Goal: Task Accomplishment & Management: Complete application form

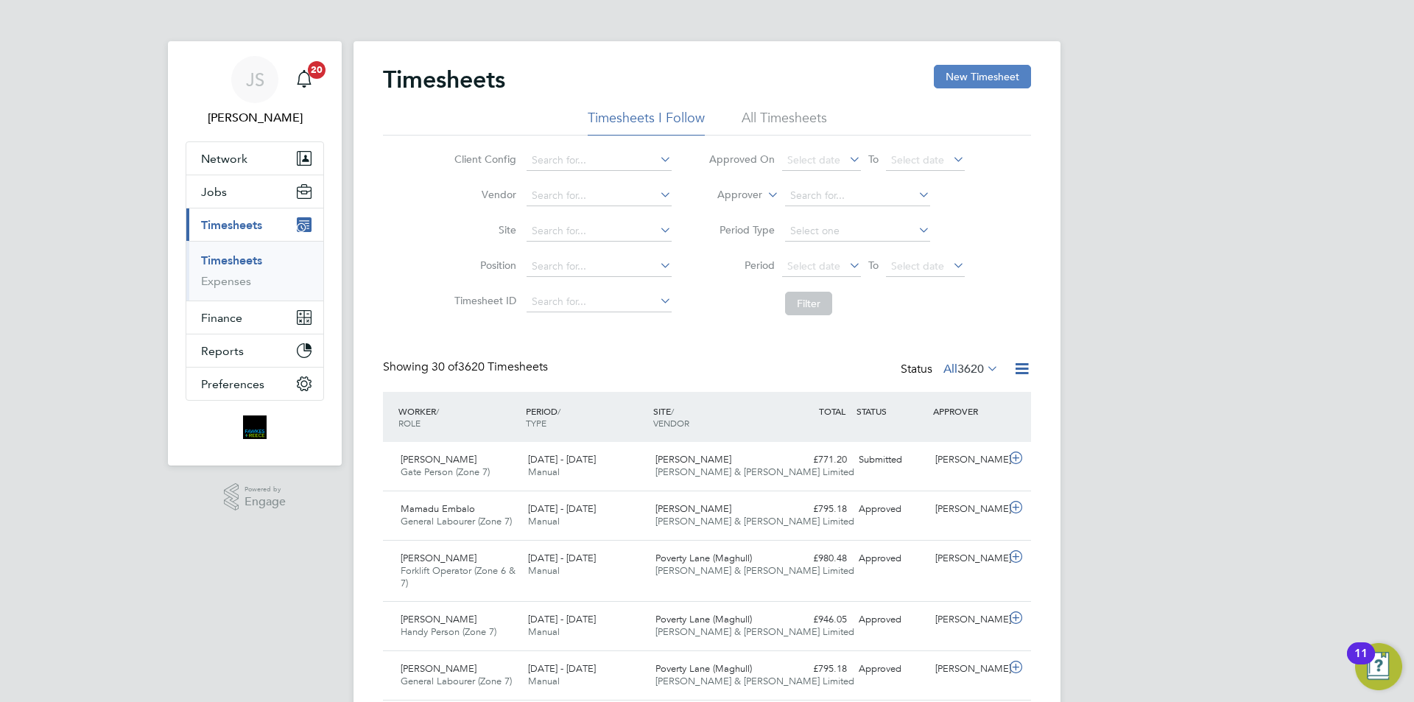
click at [951, 79] on button "New Timesheet" at bounding box center [982, 77] width 97 height 24
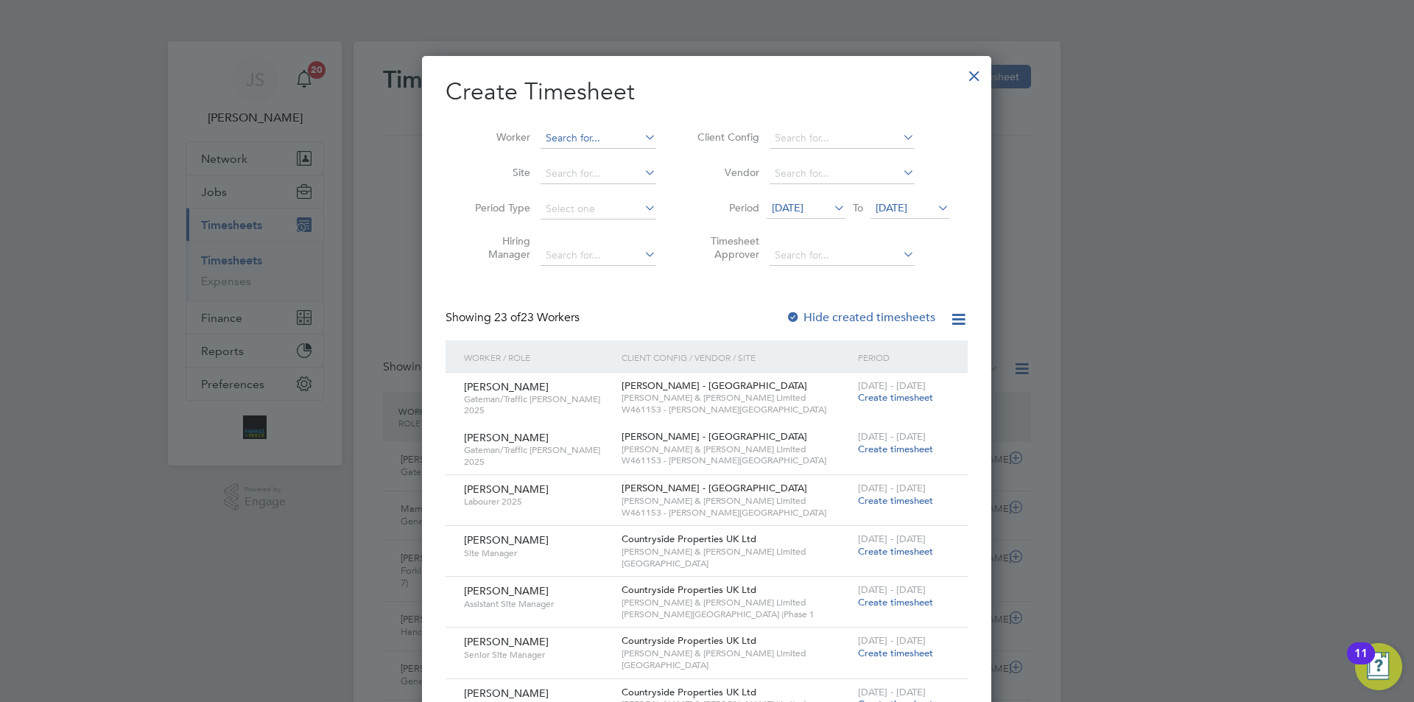
click at [557, 131] on input at bounding box center [598, 138] width 116 height 21
click at [576, 151] on li "Alis tair Allen" at bounding box center [604, 158] width 129 height 20
type input "[PERSON_NAME]"
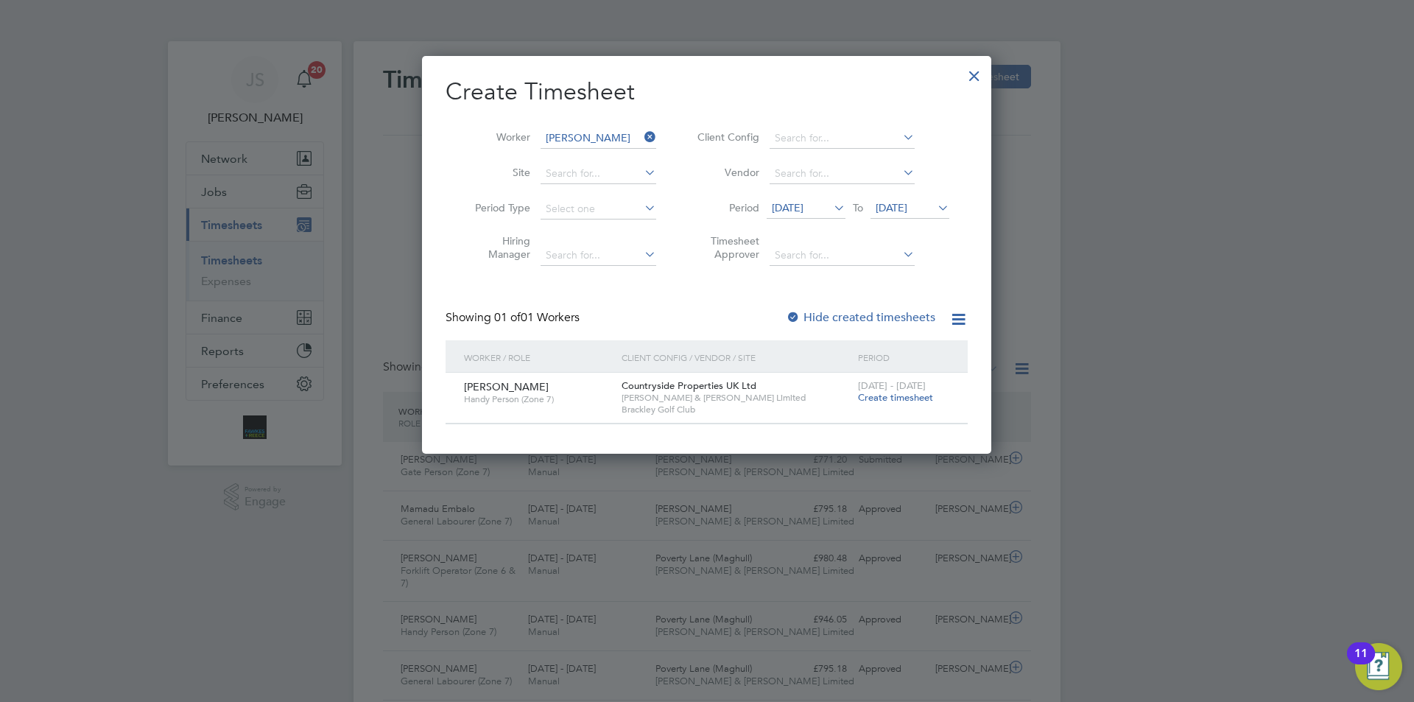
click at [907, 392] on span "Create timesheet" at bounding box center [895, 397] width 75 height 13
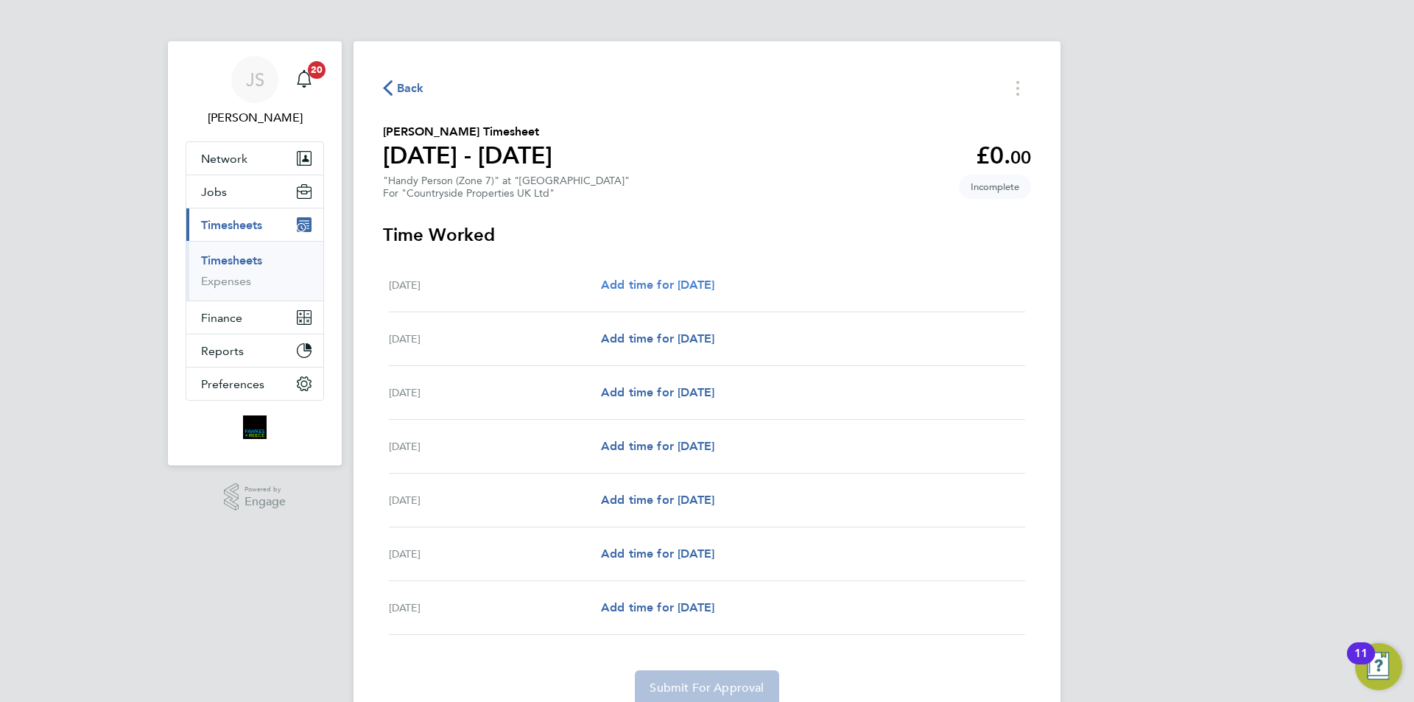
click at [714, 285] on span "Add time for Mon 18 Aug" at bounding box center [657, 285] width 113 height 14
select select "30"
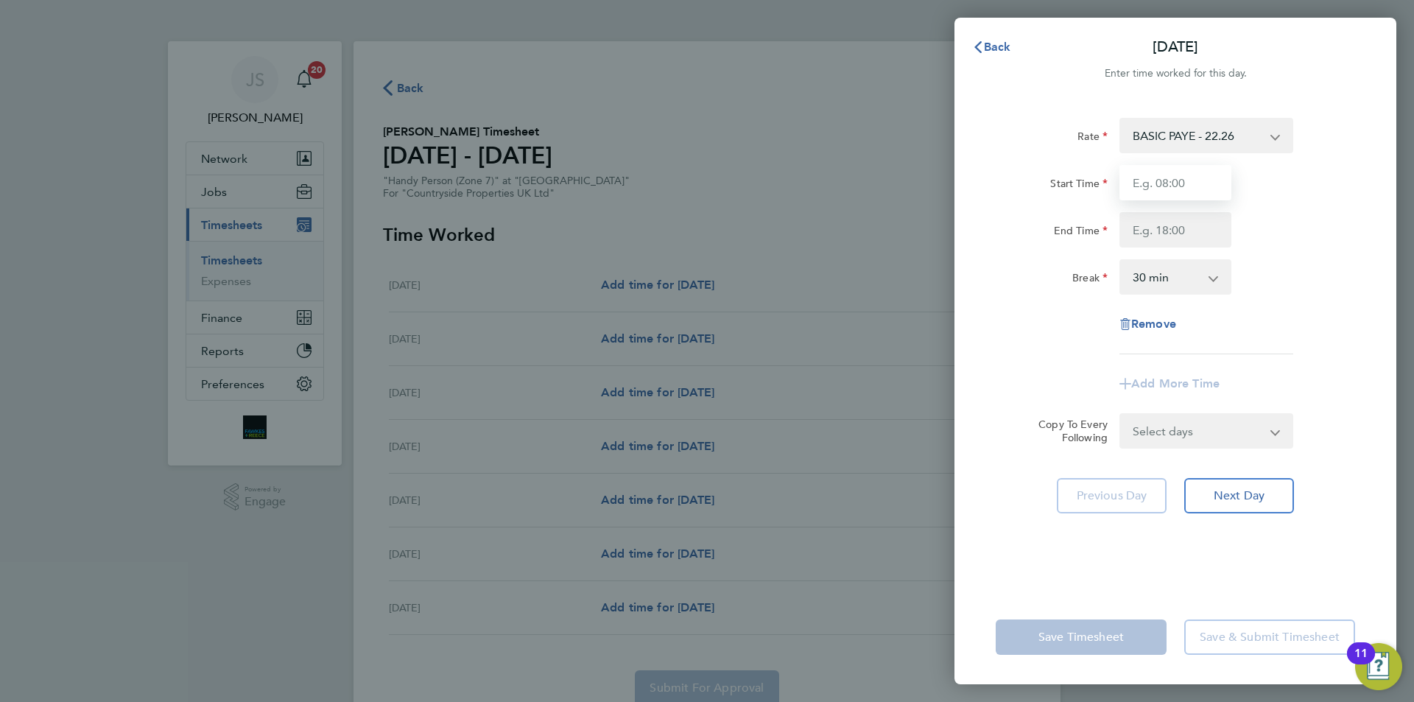
click at [1172, 180] on input "Start Time" at bounding box center [1175, 182] width 112 height 35
type input "07:30"
click at [1164, 227] on input "End Time" at bounding box center [1175, 229] width 112 height 35
type input "17:00"
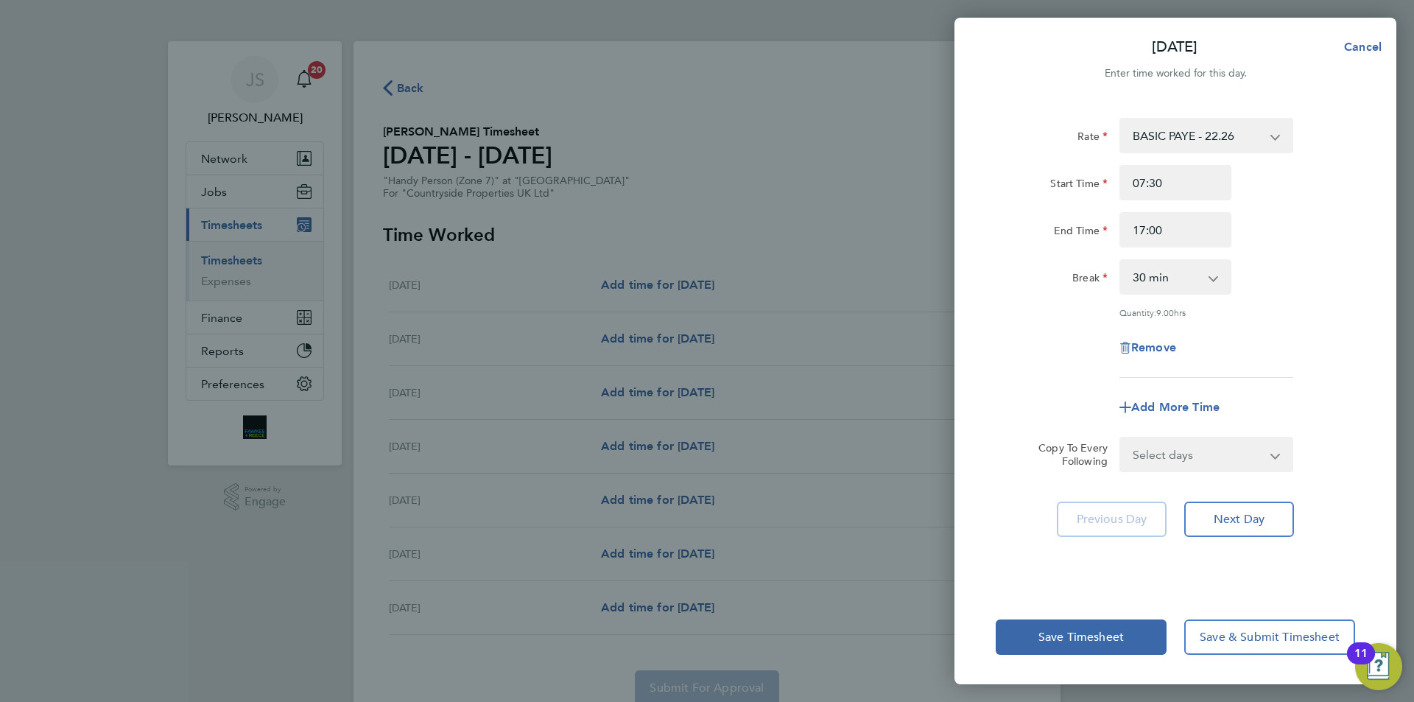
click at [1054, 376] on app-timesheet-line-form-group "Rate BASIC PAYE - 22.26 Start Time 07:30 End Time 17:00 Break 0 min 15 min 30 m…" at bounding box center [1174, 271] width 359 height 307
click at [1167, 448] on select "Select days Day Weekday (Mon-Fri) Weekend (Sat-Sun) Tuesday Wednesday Thursday …" at bounding box center [1198, 454] width 155 height 32
select select "WEEKDAY"
click at [1121, 438] on select "Select days Day Weekday (Mon-Fri) Weekend (Sat-Sun) Tuesday Wednesday Thursday …" at bounding box center [1198, 454] width 155 height 32
select select "2025-08-24"
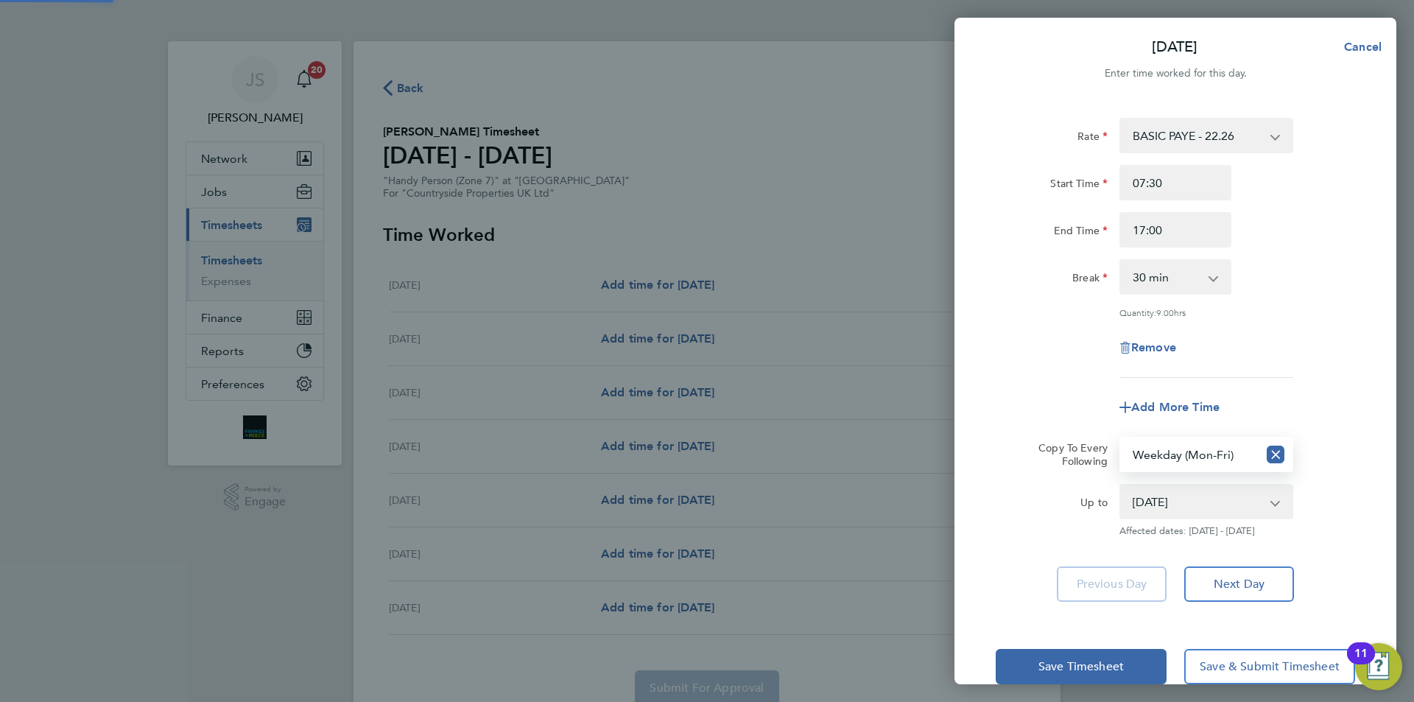
click at [942, 473] on div "Mon 18 Aug Cancel Enter time worked for this day. Rate BASIC PAYE - 22.26 Start…" at bounding box center [707, 351] width 1414 height 702
click at [1050, 659] on span "Save Timesheet" at bounding box center [1080, 666] width 85 height 15
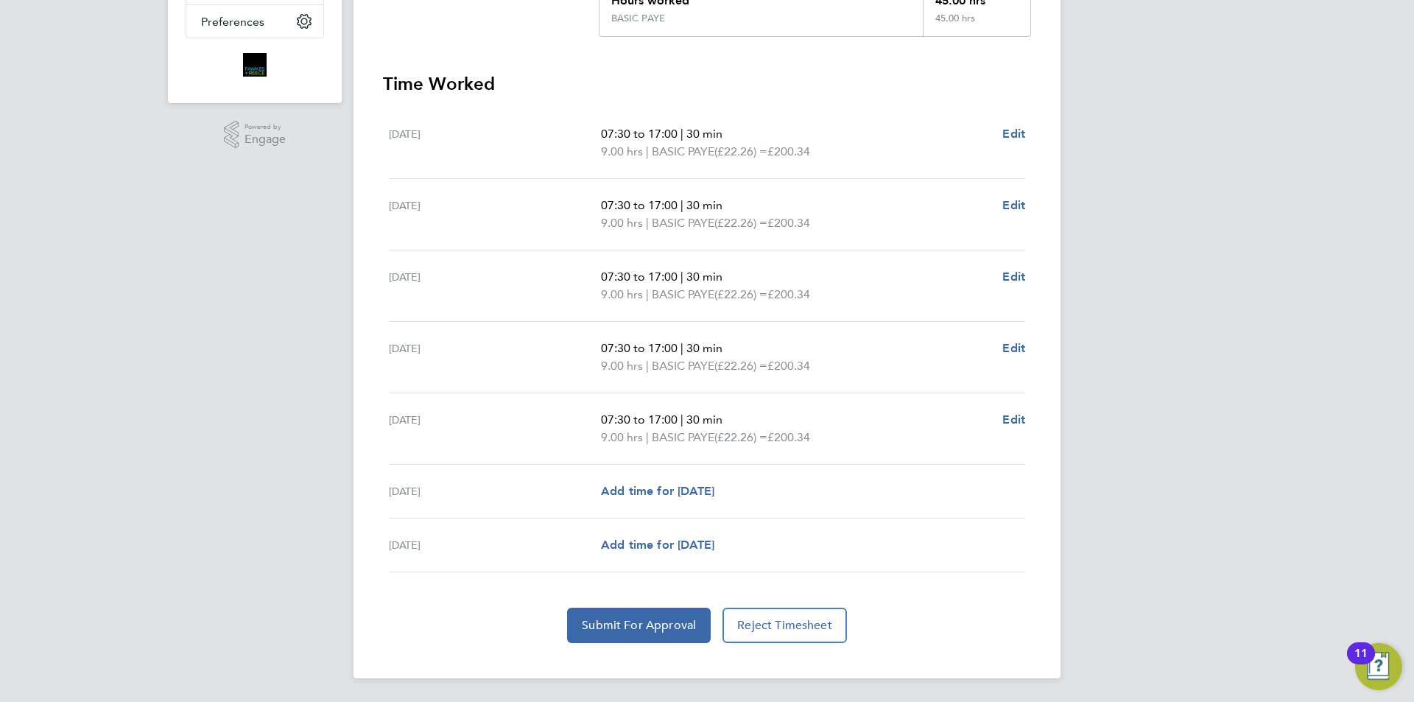
drag, startPoint x: 768, startPoint y: 433, endPoint x: 769, endPoint y: 493, distance: 59.7
click at [632, 625] on span "Submit For Approval" at bounding box center [639, 625] width 114 height 15
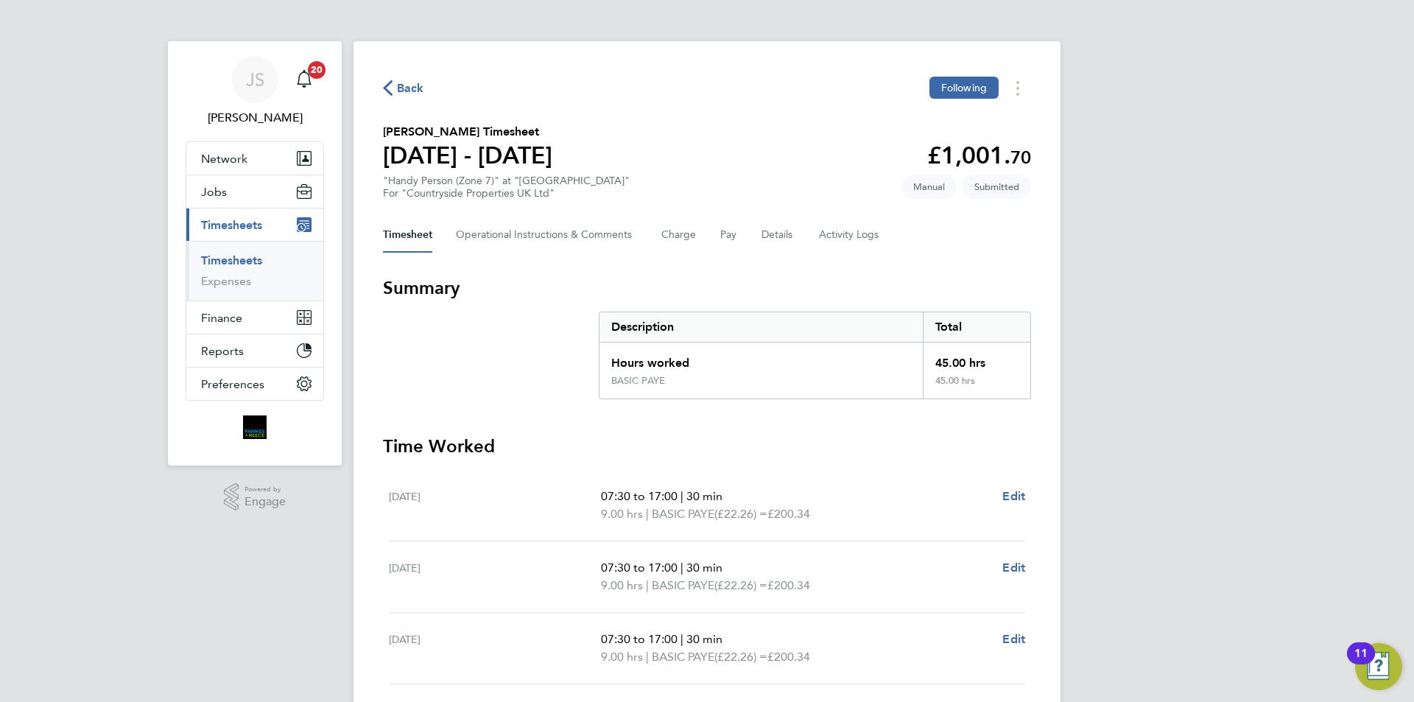
click at [385, 87] on icon "button" at bounding box center [388, 87] width 10 height 15
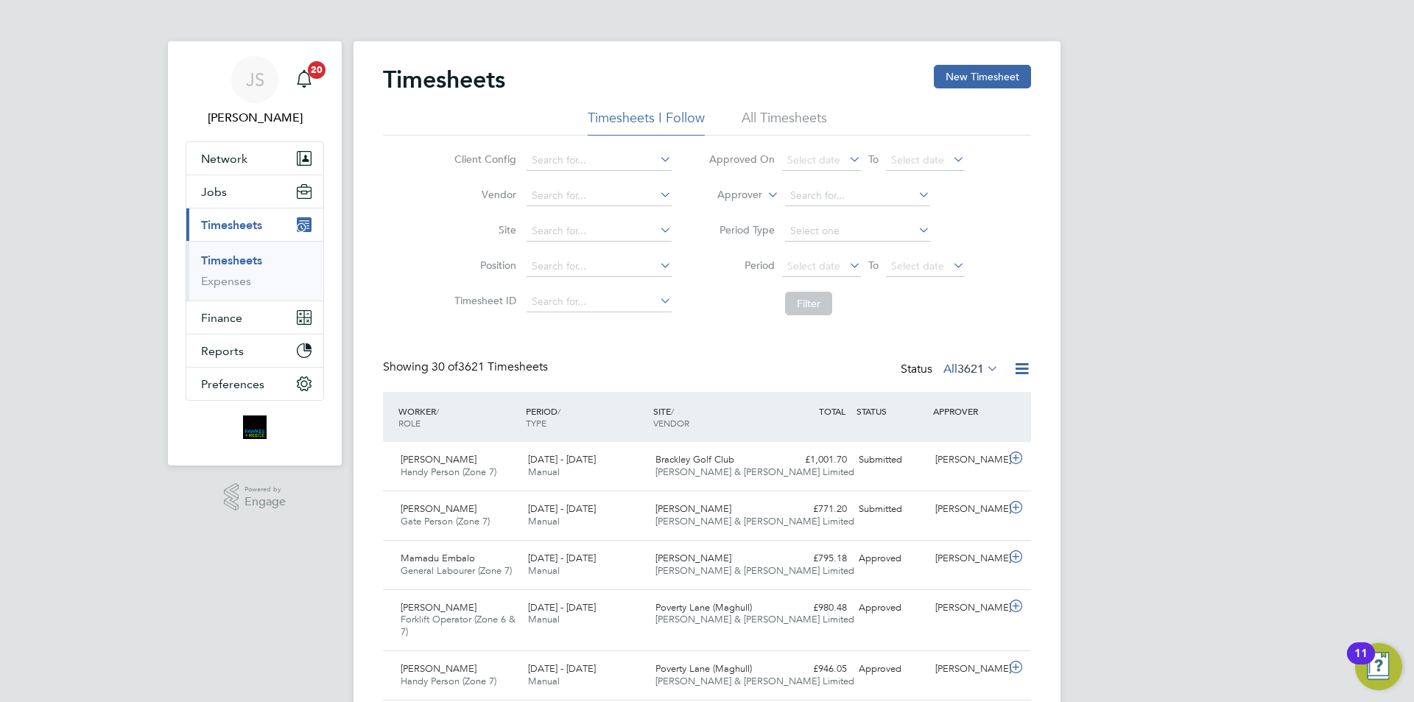
click at [944, 364] on label "All 3621" at bounding box center [970, 369] width 55 height 15
click at [946, 438] on li "Submitted" at bounding box center [954, 436] width 68 height 21
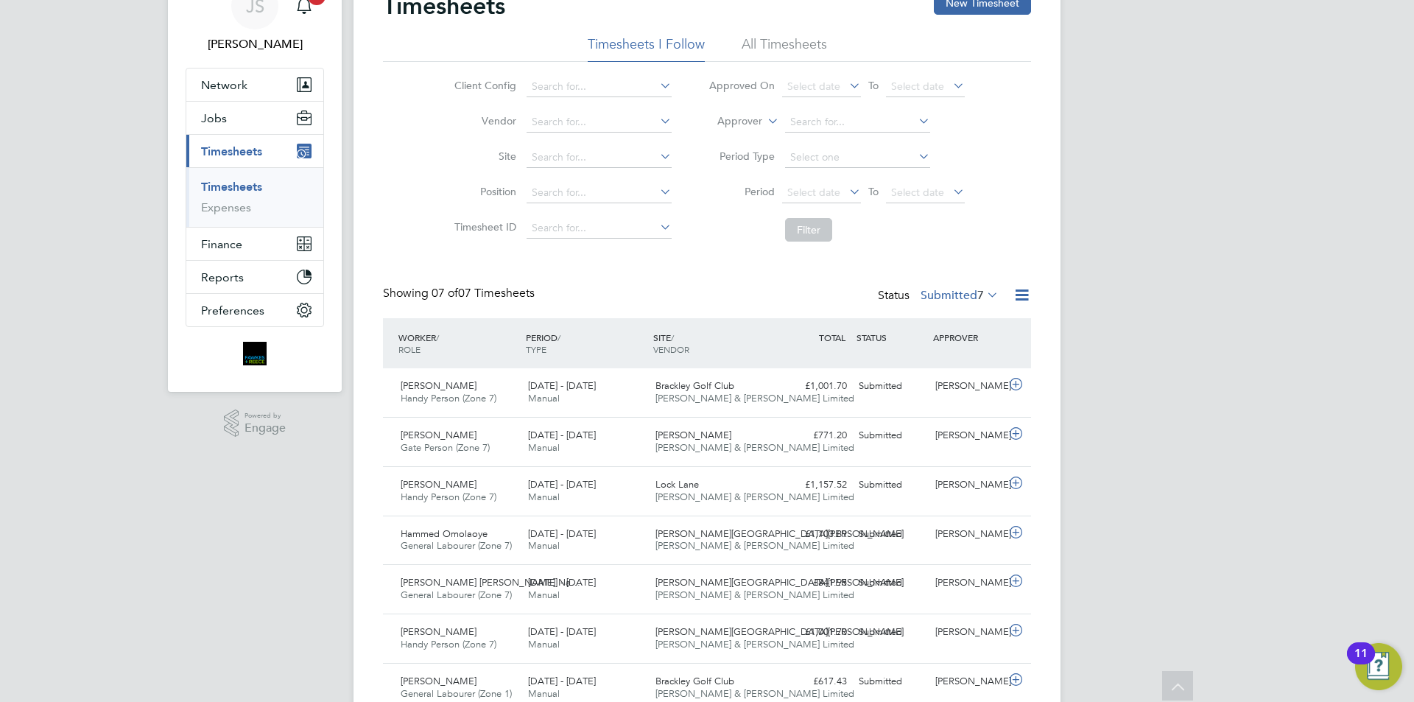
drag, startPoint x: 950, startPoint y: 300, endPoint x: 956, endPoint y: 306, distance: 9.4
click at [951, 300] on label "Submitted 7" at bounding box center [959, 295] width 78 height 15
click at [952, 416] on li "Rejected" at bounding box center [943, 417] width 68 height 21
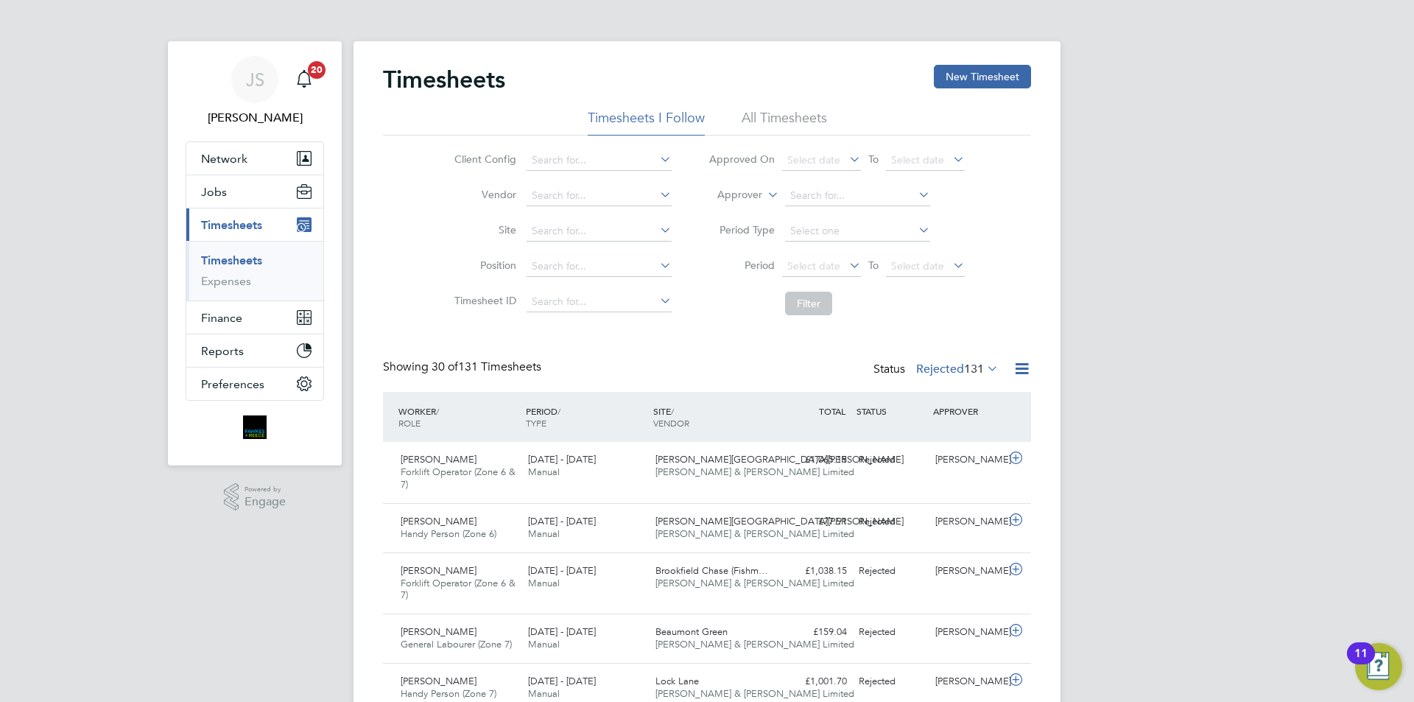
click at [947, 370] on label "Rejected 131" at bounding box center [957, 369] width 82 height 15
click at [953, 437] on li "Submitted" at bounding box center [941, 436] width 68 height 21
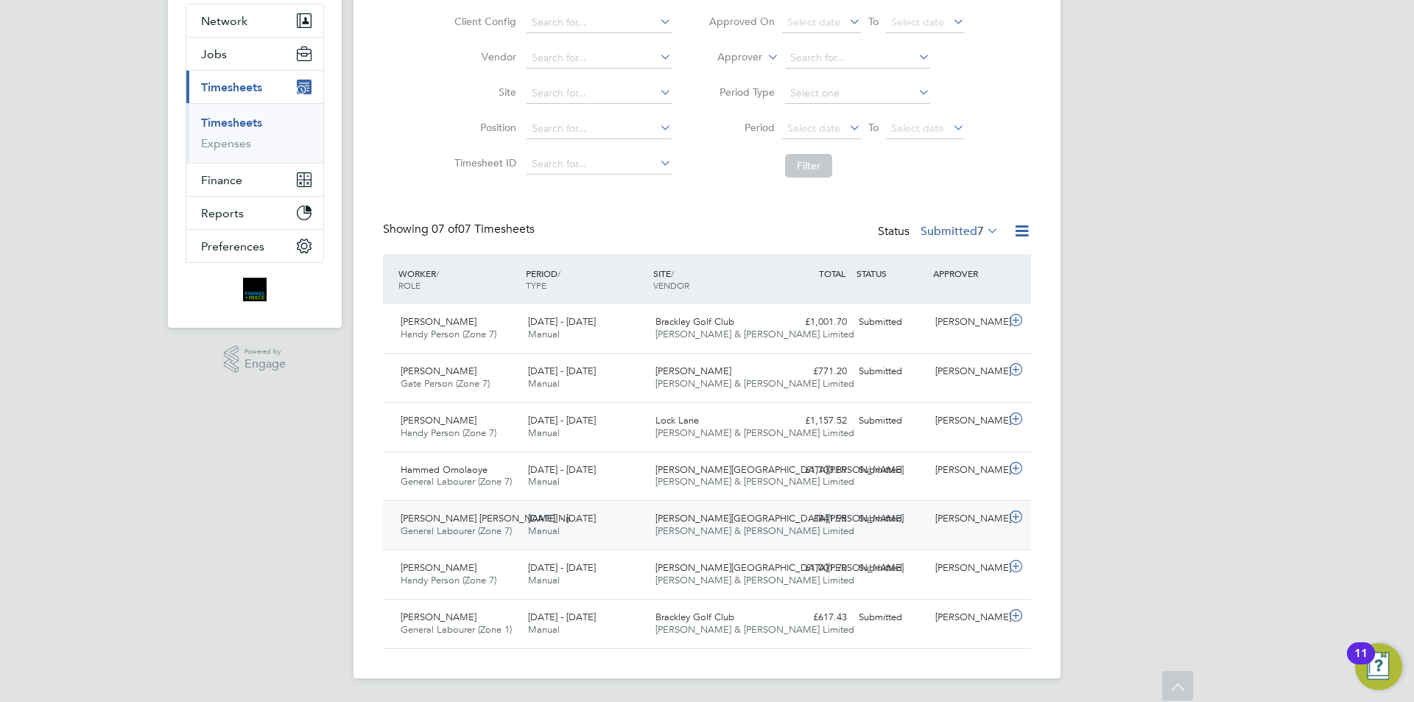
drag, startPoint x: 537, startPoint y: 407, endPoint x: 476, endPoint y: 505, distance: 115.8
